Goal: Task Accomplishment & Management: Use online tool/utility

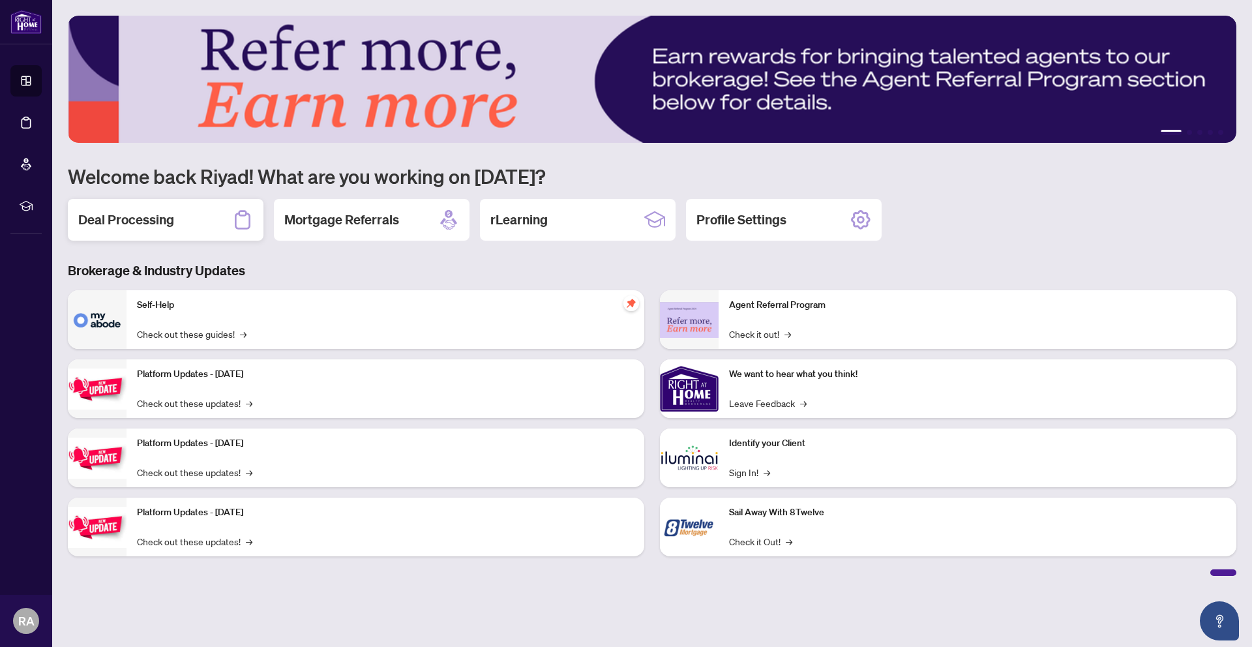
click at [161, 231] on div "Deal Processing" at bounding box center [166, 220] width 196 height 42
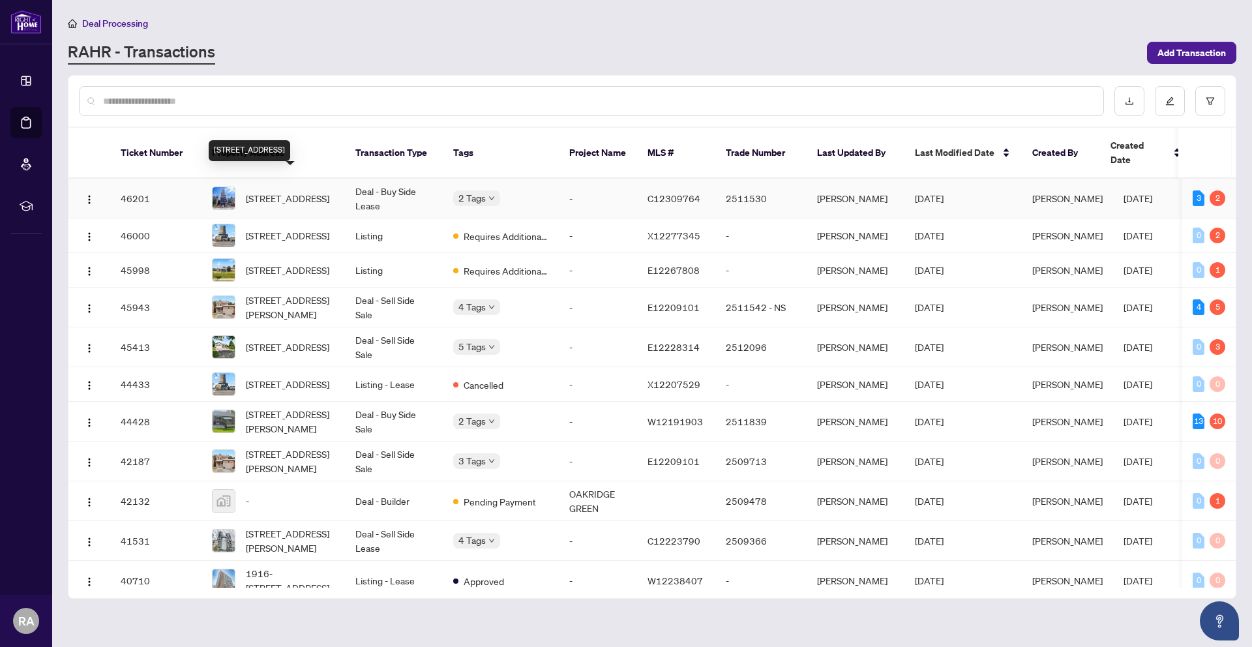
click at [263, 196] on span "[STREET_ADDRESS]" at bounding box center [287, 198] width 83 height 14
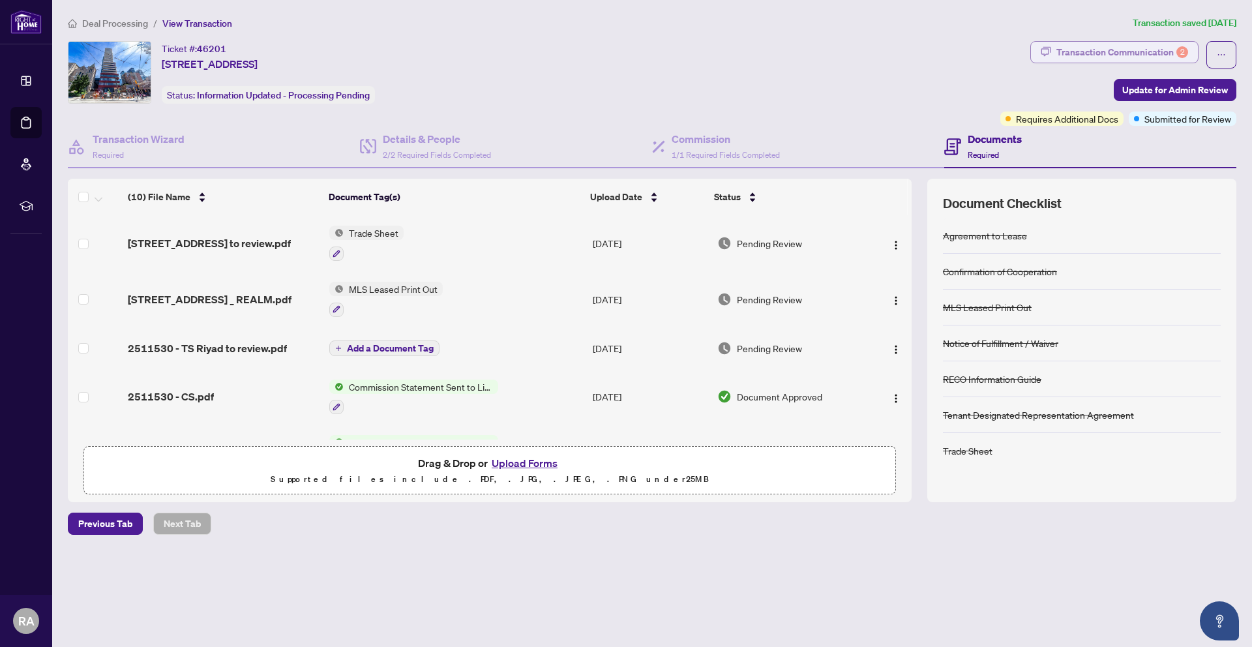
click at [1185, 48] on div "2" at bounding box center [1182, 52] width 12 height 12
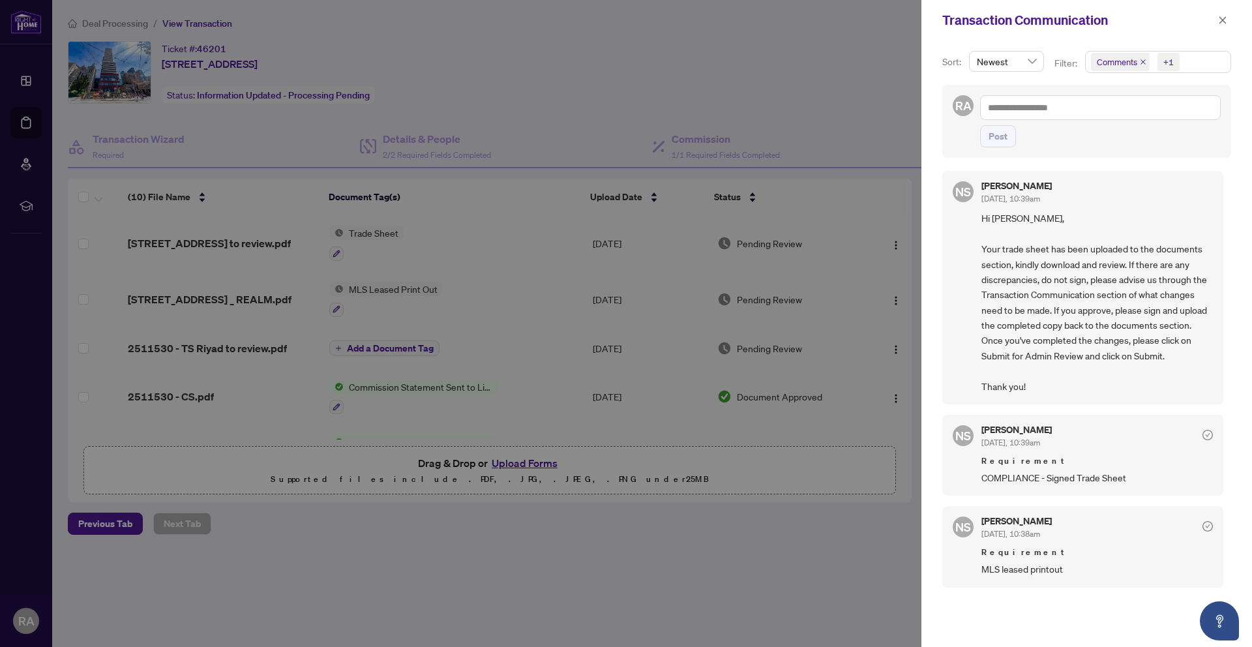
scroll to position [1, 0]
click at [1219, 23] on icon "close" at bounding box center [1222, 20] width 9 height 9
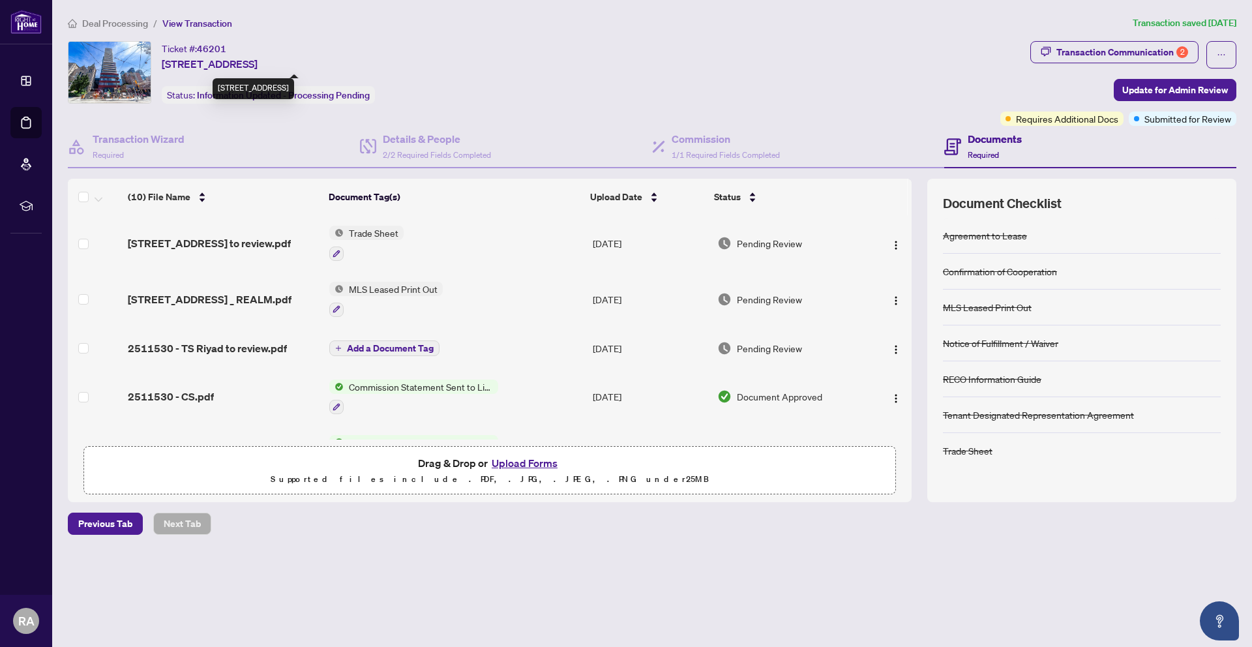
drag, startPoint x: 162, startPoint y: 61, endPoint x: 258, endPoint y: 58, distance: 95.9
click at [258, 58] on span "[STREET_ADDRESS]" at bounding box center [210, 64] width 96 height 16
copy span "[STREET_ADDRESS]"
